Goal: Obtain resource: Obtain resource

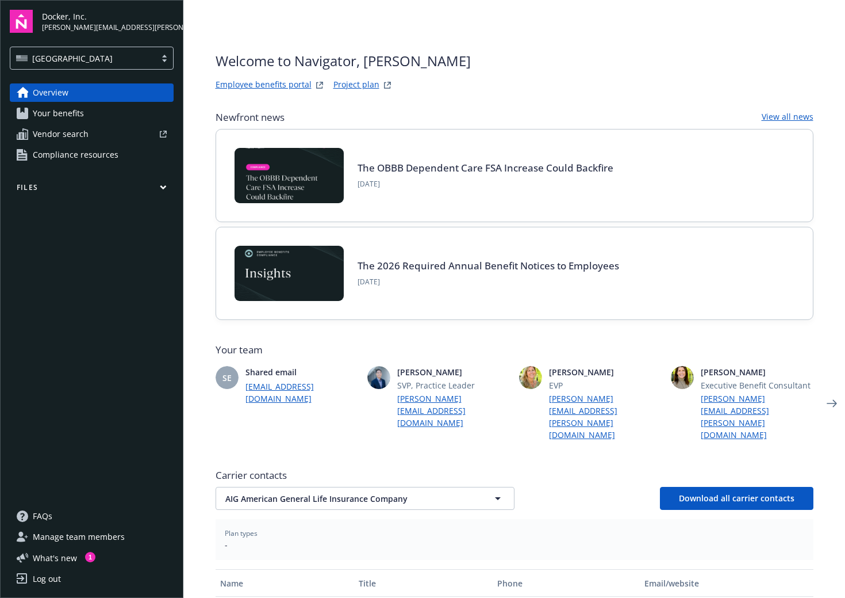
click at [64, 150] on span "Compliance resources" at bounding box center [76, 155] width 86 height 18
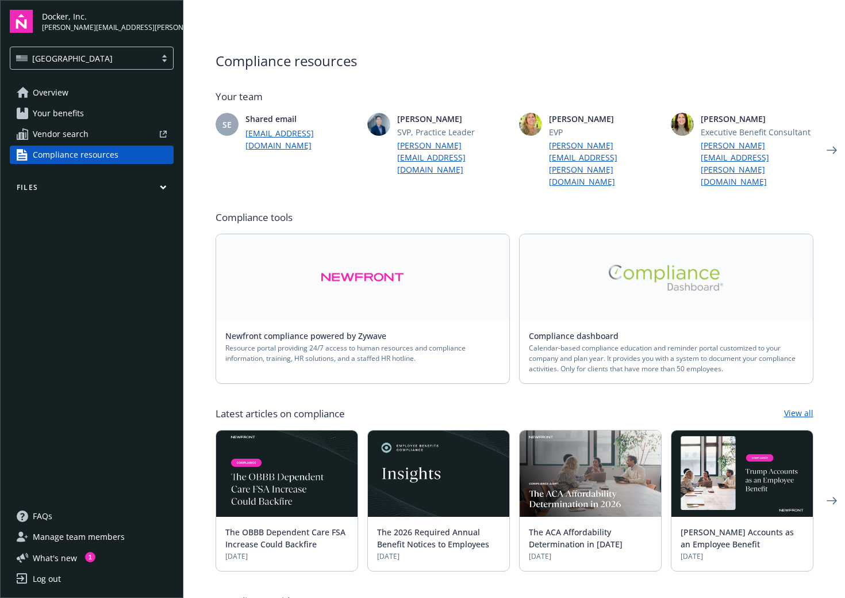
click at [57, 111] on span "Your benefits" at bounding box center [58, 113] width 51 height 18
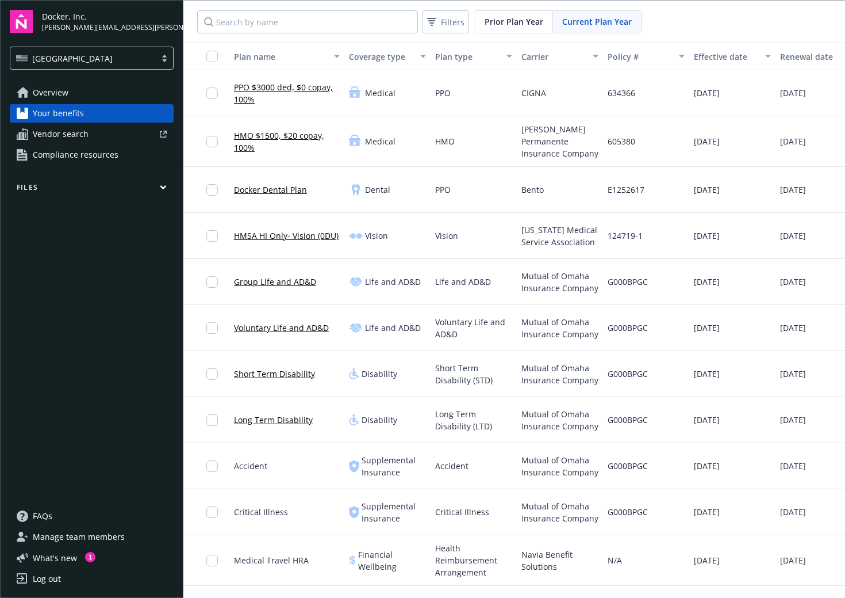
click at [57, 93] on span "Overview" at bounding box center [51, 92] width 36 height 18
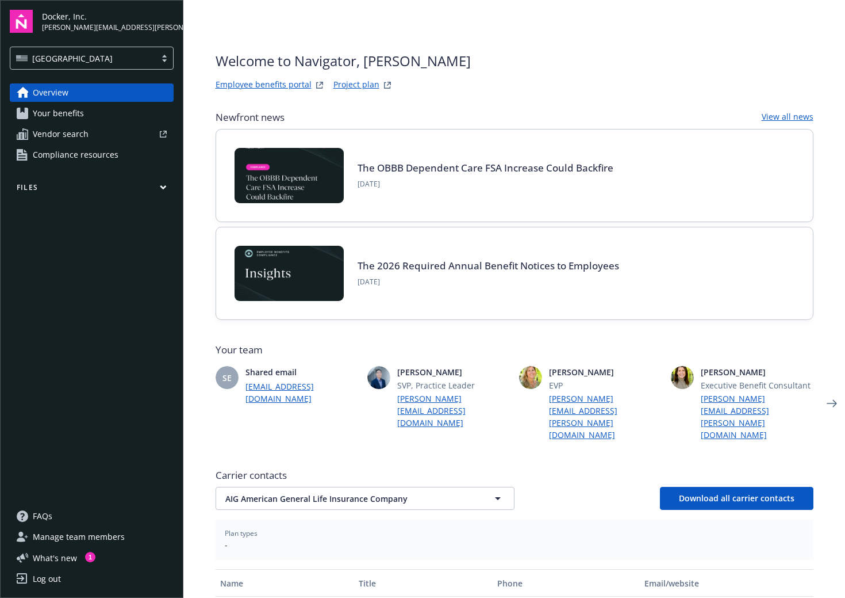
click at [55, 181] on div "Overview Your benefits Vendor search Compliance resources Files" at bounding box center [92, 287] width 164 height 409
click at [29, 185] on button "Files" at bounding box center [92, 189] width 164 height 14
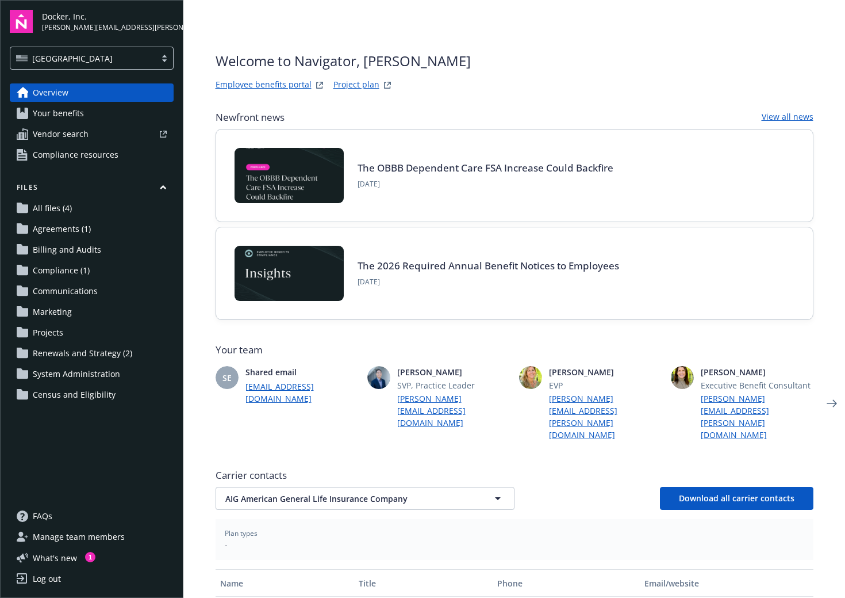
click at [50, 273] on span "Compliance (1)" at bounding box center [61, 270] width 57 height 18
